Goal: Find specific page/section: Find specific page/section

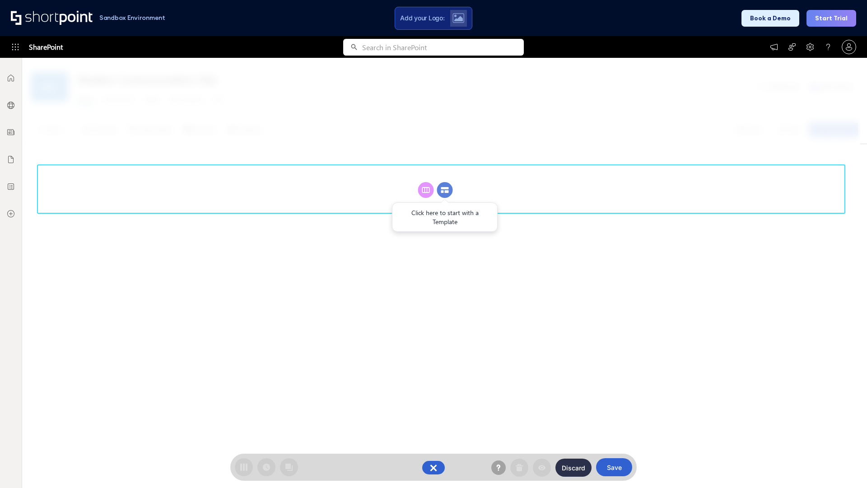
click at [445, 190] on circle at bounding box center [445, 190] width 16 height 16
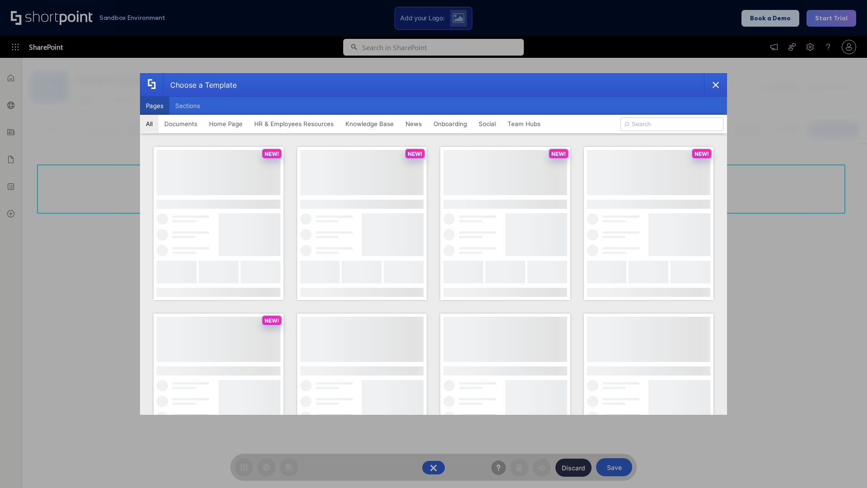
click at [154, 106] on button "Pages" at bounding box center [154, 106] width 29 height 18
type input "Documents 1"
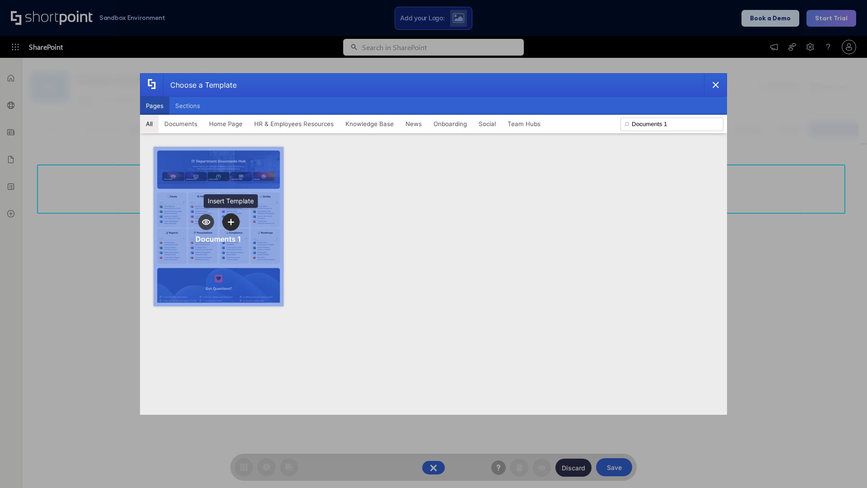
click at [231, 222] on icon "template selector" at bounding box center [231, 222] width 6 height 6
